Goal: Transaction & Acquisition: Book appointment/travel/reservation

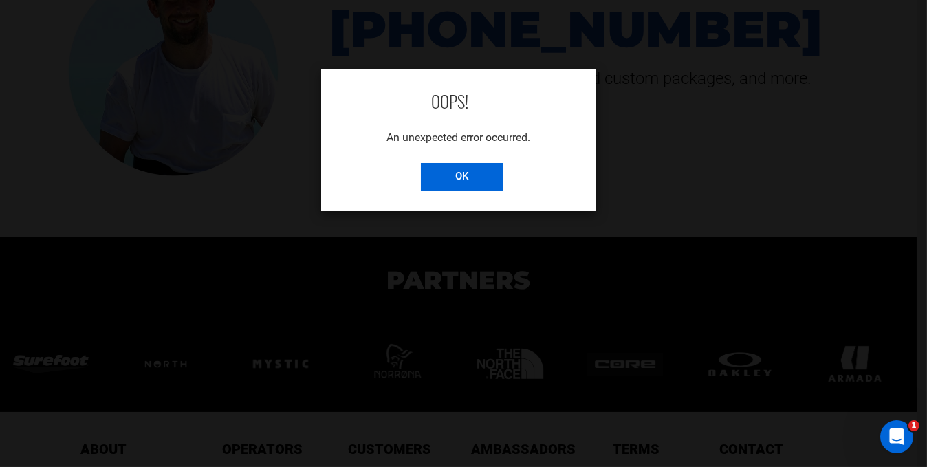
click at [466, 178] on input "OK" at bounding box center [462, 177] width 83 height 28
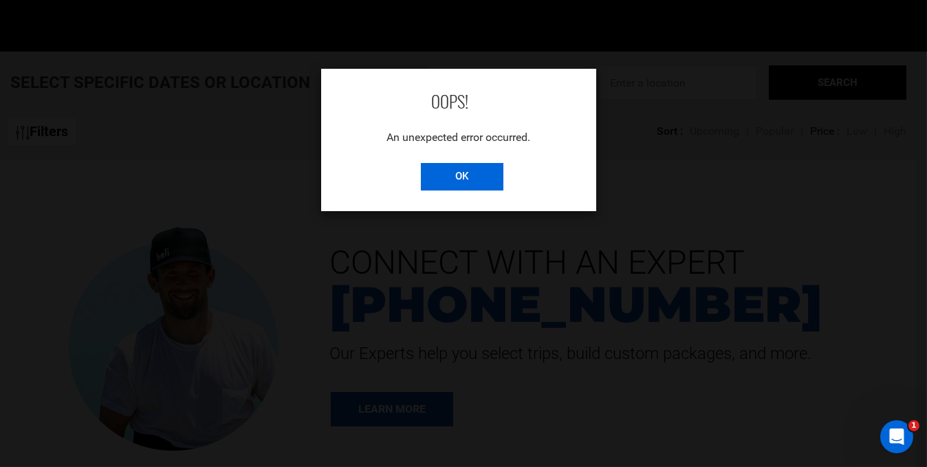
click at [461, 164] on input "OK" at bounding box center [462, 177] width 83 height 28
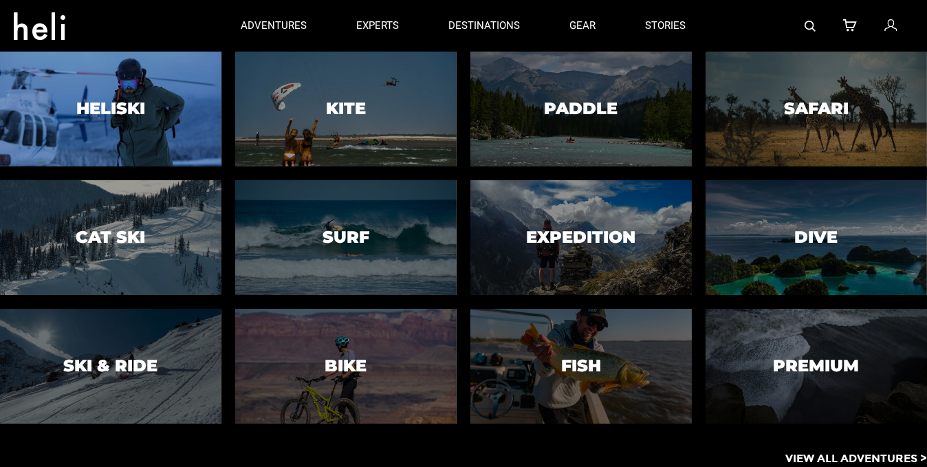
click at [185, 101] on div at bounding box center [111, 108] width 226 height 117
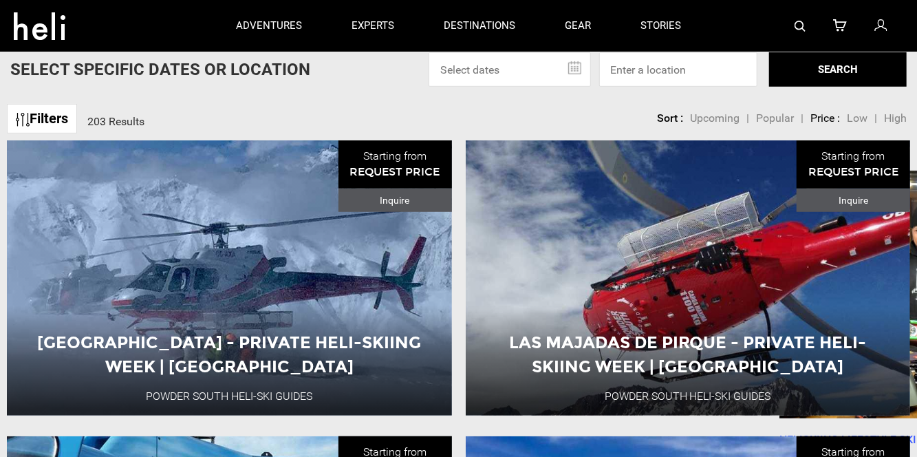
scroll to position [206, 0]
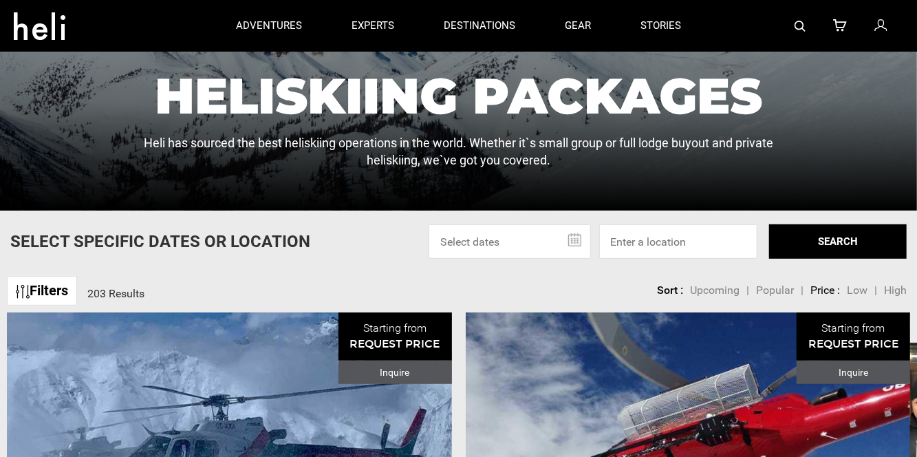
drag, startPoint x: 225, startPoint y: 255, endPoint x: 500, endPoint y: 278, distance: 276.1
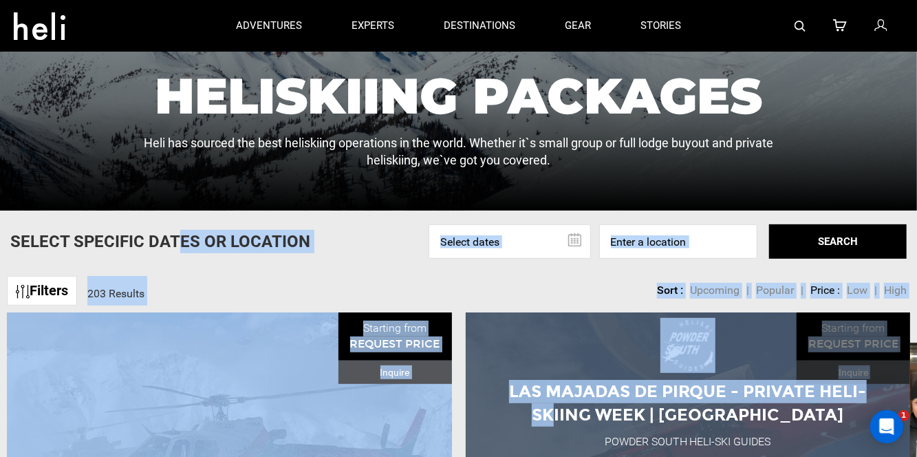
scroll to position [0, 0]
drag, startPoint x: 180, startPoint y: 236, endPoint x: 622, endPoint y: 423, distance: 480.3
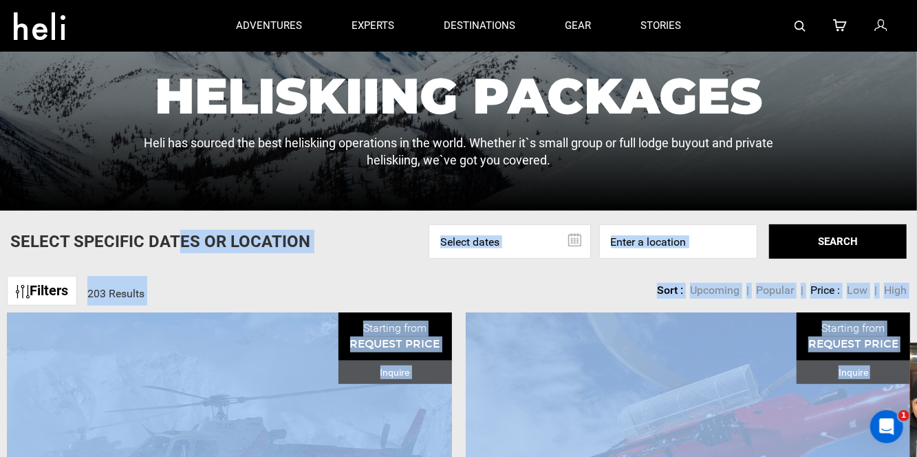
click at [309, 255] on div "Select Specific Dates Or Location Sep 2025 Su Mo Tu We Th Fr Sa 31 1 2 3 4 5 6 …" at bounding box center [458, 241] width 917 height 34
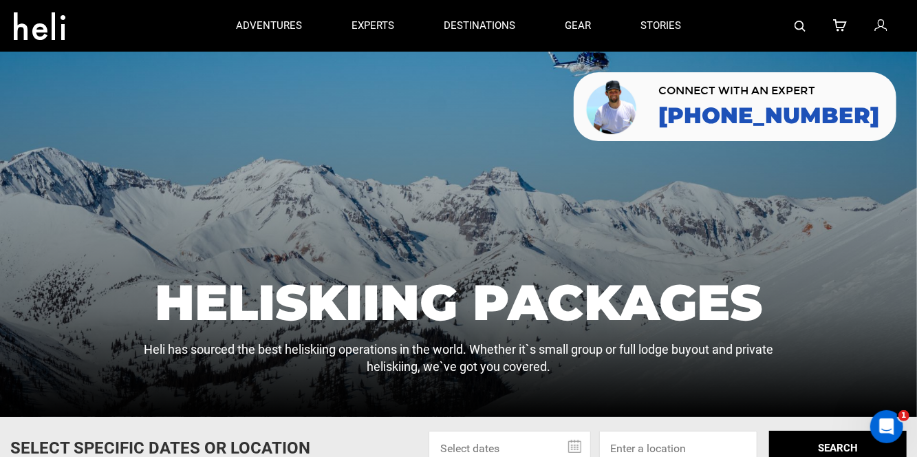
drag, startPoint x: 197, startPoint y: 252, endPoint x: 537, endPoint y: 407, distance: 373.5
click at [199, 256] on div at bounding box center [458, 234] width 917 height 365
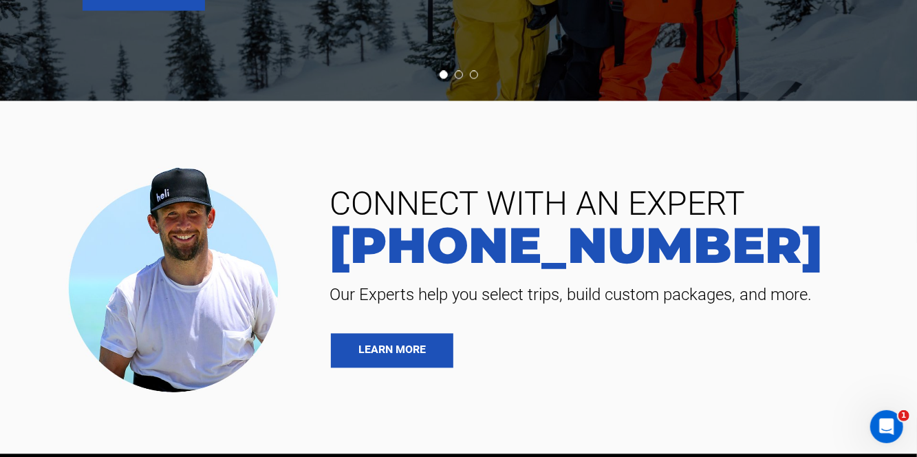
scroll to position [3853, 0]
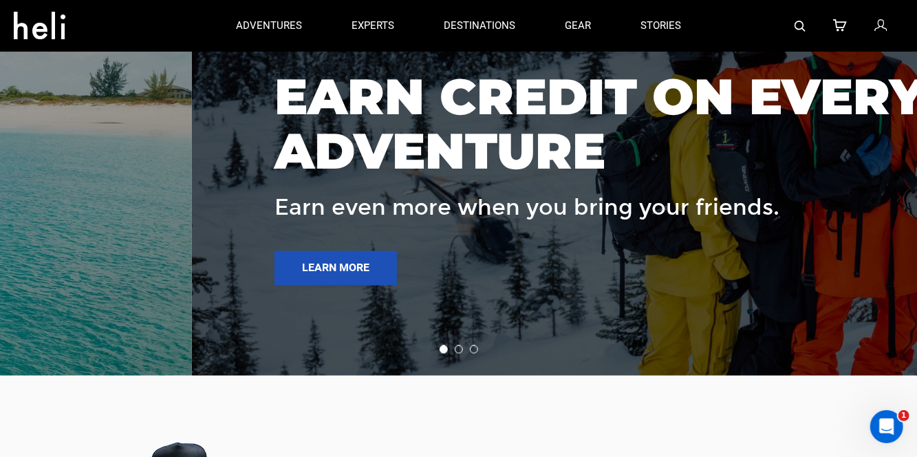
drag, startPoint x: 359, startPoint y: 99, endPoint x: 570, endPoint y: 326, distance: 310.1
click at [570, 326] on article "EARN CREDIT ON EVERY ADVENTURE Earn even more when you bring your friends. Lear…" at bounding box center [651, 170] width 918 height 411
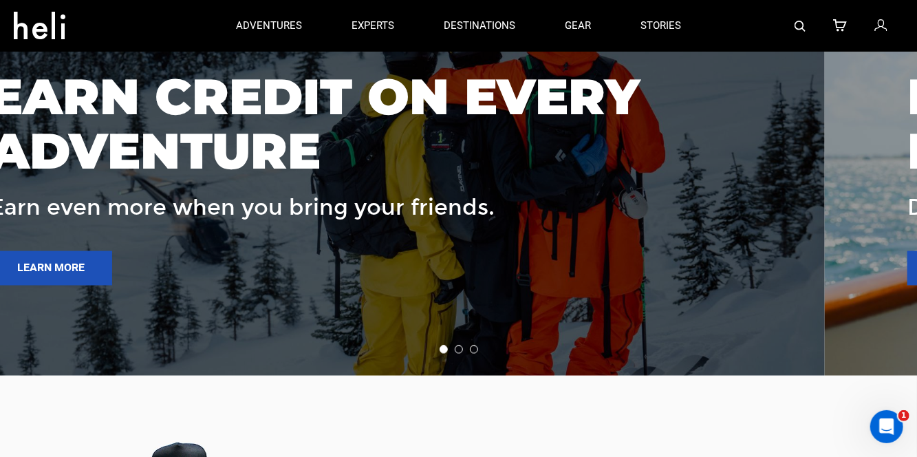
drag, startPoint x: 550, startPoint y: 283, endPoint x: 233, endPoint y: 259, distance: 318.8
click at [307, 266] on div "EARN CREDIT ON EVERY ADVENTURE Earn even more when you bring your friends. Lear…" at bounding box center [324, 171] width 668 height 230
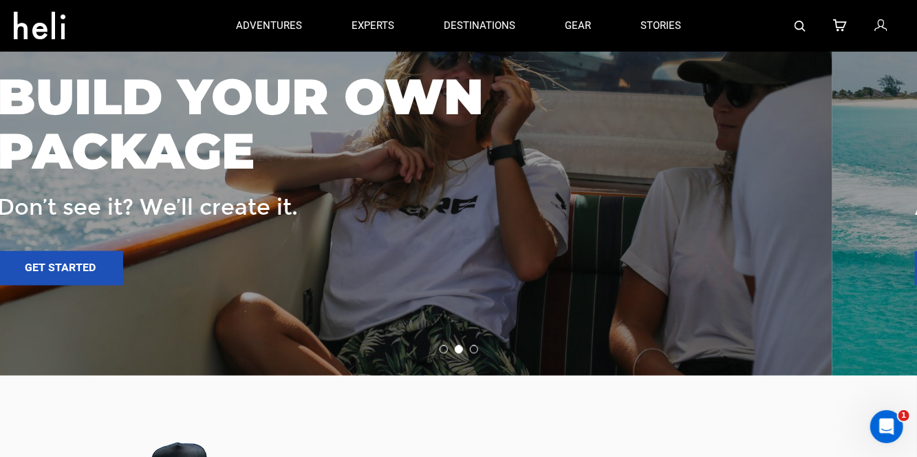
drag, startPoint x: 600, startPoint y: 294, endPoint x: 294, endPoint y: 302, distance: 305.6
click at [473, 300] on article "BUILD YOUR OWN PACKAGE Don’t see it? We’ll create it. Get started" at bounding box center [374, 170] width 918 height 411
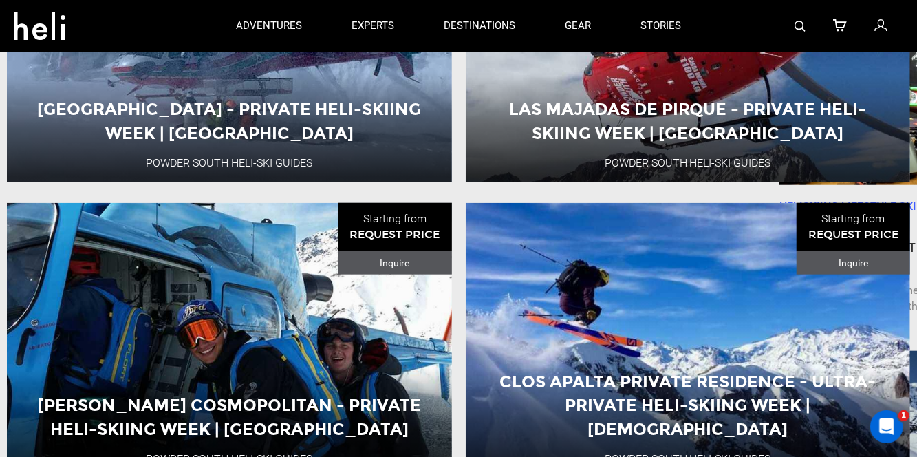
scroll to position [0, 0]
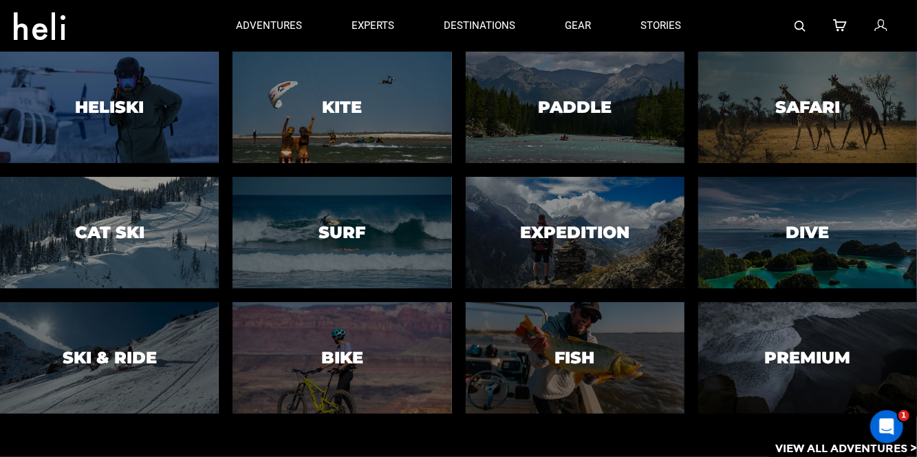
click at [198, 41] on div at bounding box center [112, 26] width 197 height 50
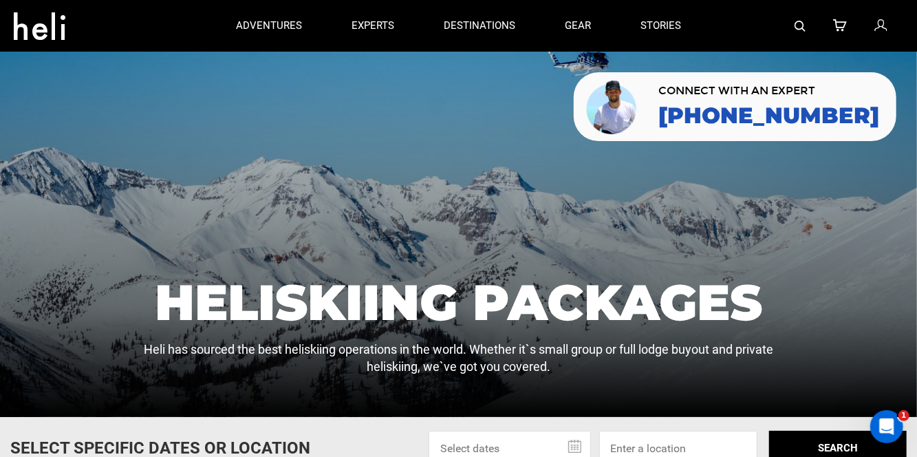
click at [191, 38] on div at bounding box center [112, 26] width 197 height 50
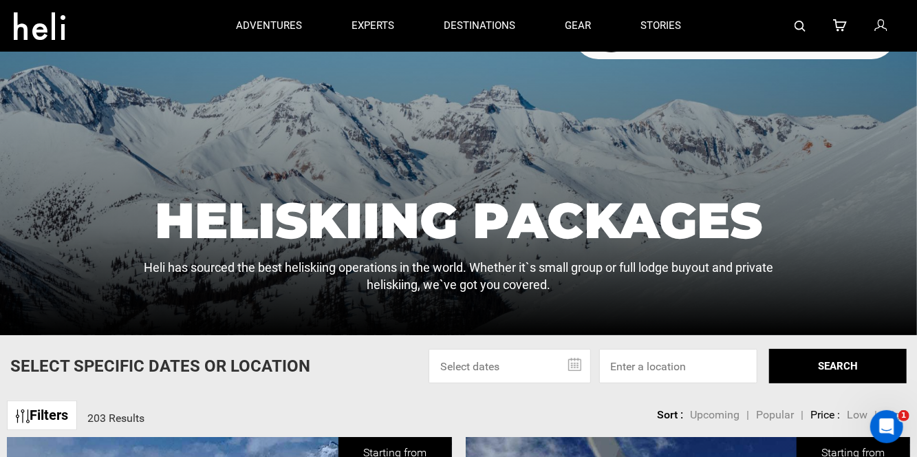
scroll to position [69, 0]
